Goal: Communication & Community: Participate in discussion

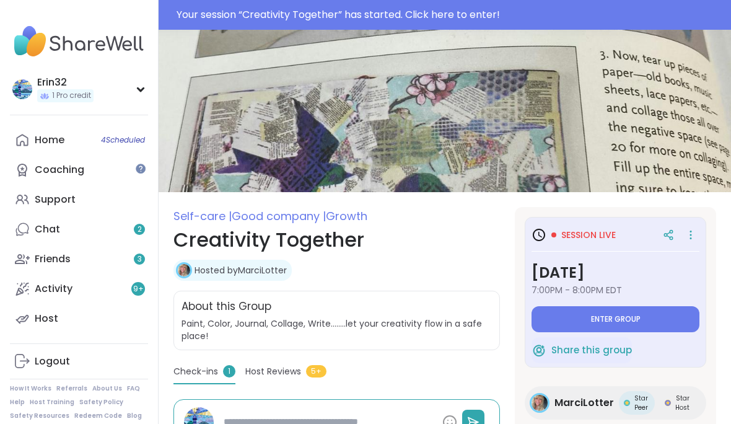
click at [612, 323] on span "Enter group" at bounding box center [616, 319] width 50 height 10
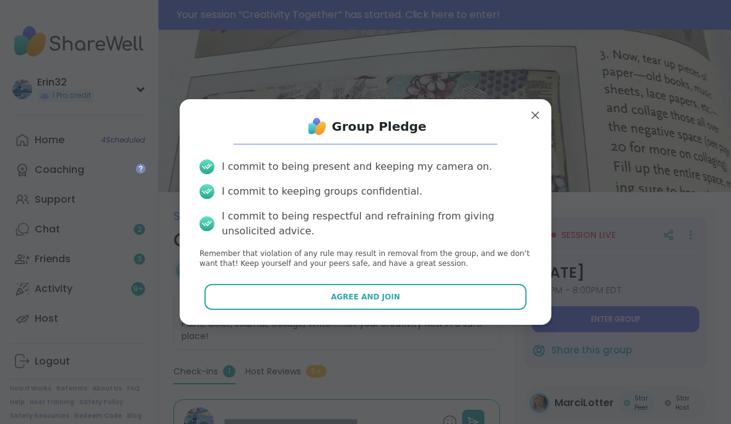
click at [471, 293] on button "Agree and Join" at bounding box center [365, 297] width 323 height 26
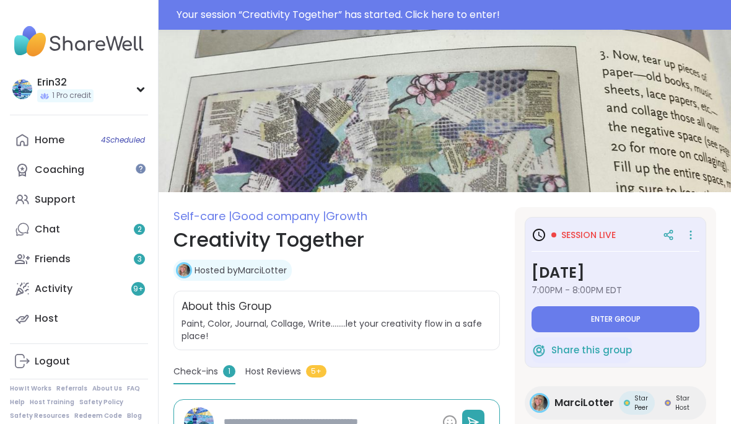
type textarea "*"
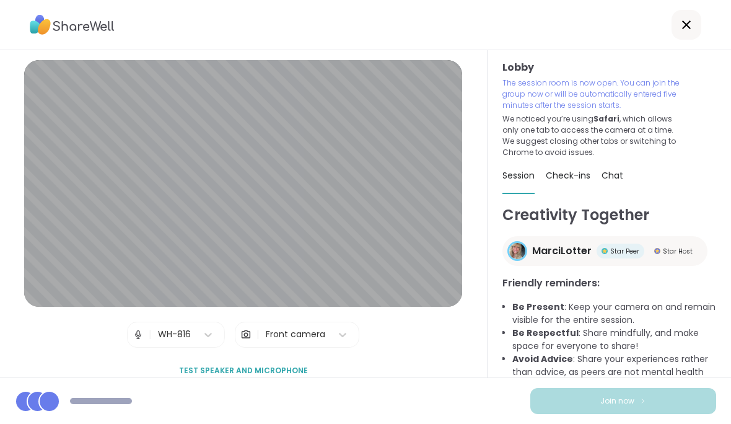
click at [729, 9] on div at bounding box center [365, 25] width 731 height 50
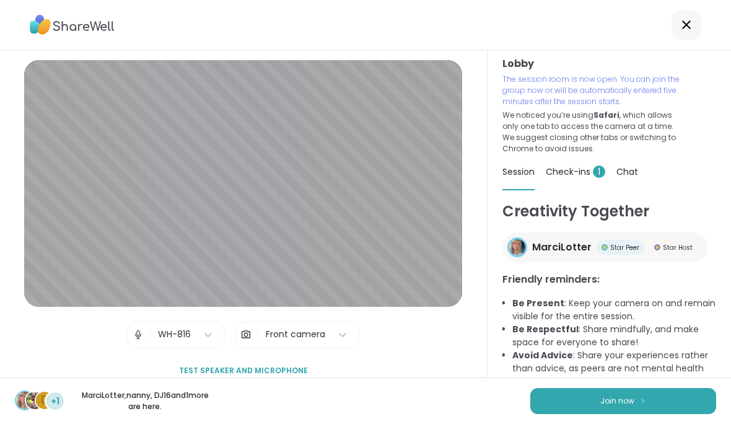
scroll to position [4, 0]
click at [632, 394] on button "Join now" at bounding box center [623, 401] width 186 height 26
click at [629, 414] on div "D +1 MarciLotter , [PERSON_NAME] , DJ16 and 1 more are here." at bounding box center [365, 400] width 731 height 46
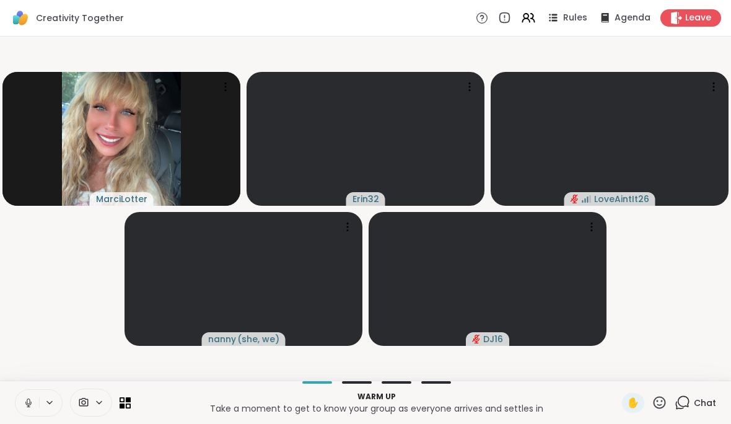
click at [120, 331] on video-player-container "MarciLotter Erin32 LoveAintIt26 nanny ( she, we ) DJ16" at bounding box center [365, 208] width 716 height 334
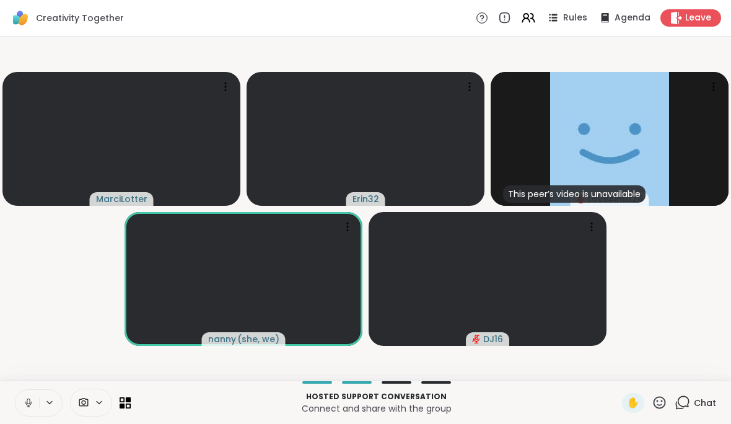
click at [22, 401] on button at bounding box center [27, 402] width 24 height 26
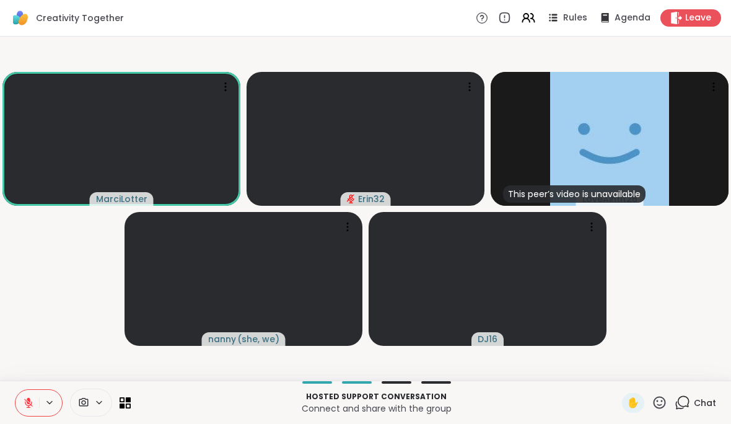
click at [34, 406] on button at bounding box center [27, 402] width 24 height 26
click at [705, 19] on span "Leave" at bounding box center [698, 18] width 26 height 12
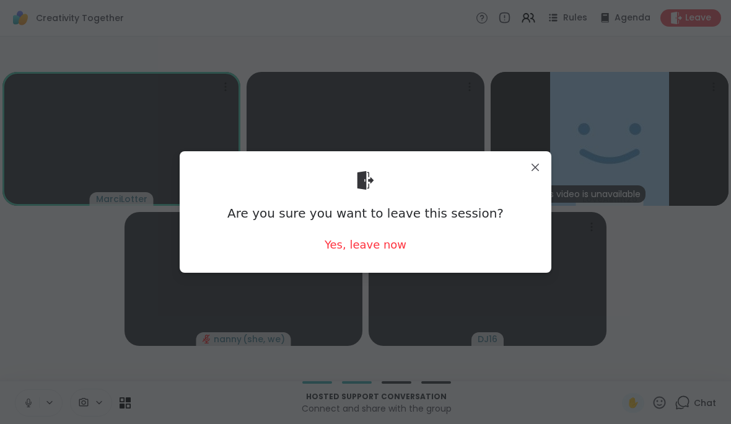
click at [381, 246] on div "Yes, leave now" at bounding box center [365, 244] width 82 height 15
